Goal: Information Seeking & Learning: Learn about a topic

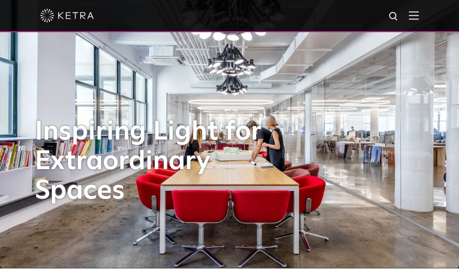
scroll to position [9, 0]
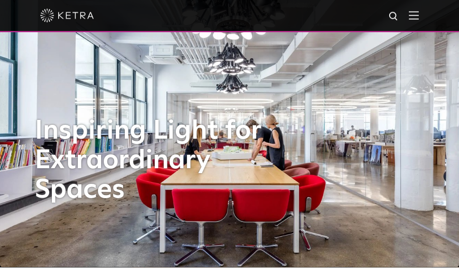
click at [417, 13] on img at bounding box center [414, 15] width 10 height 9
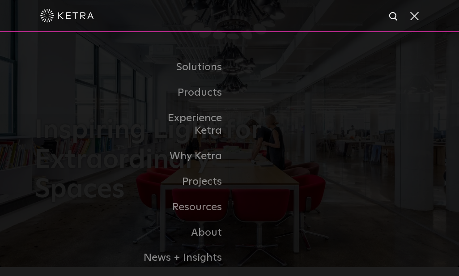
click at [0, 0] on link "Commercial Products" at bounding box center [0, 0] width 0 height 0
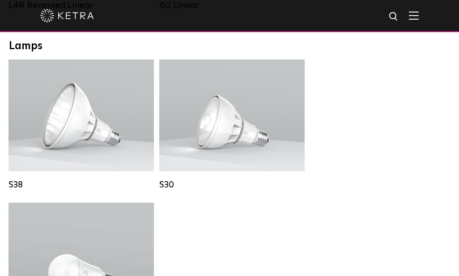
scroll to position [783, 0]
click at [242, 117] on div "Lumen Output: 1100 Colors: White / Black Base Type: E26 Edison Base / GU24 Beam…" at bounding box center [232, 115] width 116 height 68
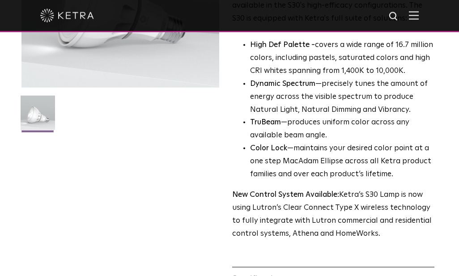
scroll to position [176, 0]
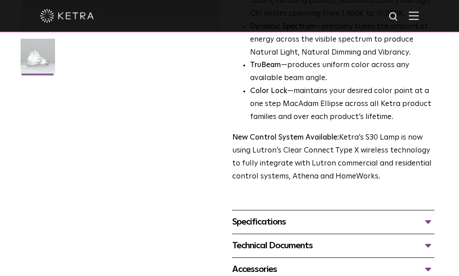
click at [433, 216] on div "Specifications" at bounding box center [333, 222] width 202 height 14
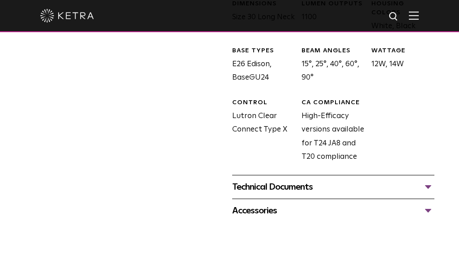
scroll to position [476, 0]
click at [430, 179] on div "Technical Documents" at bounding box center [333, 186] width 202 height 14
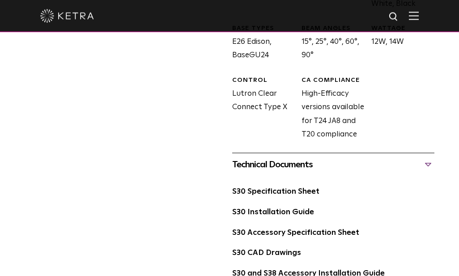
scroll to position [498, 0]
click at [303, 188] on link "S30 Specification Sheet" at bounding box center [275, 192] width 87 height 8
